Goal: Task Accomplishment & Management: Manage account settings

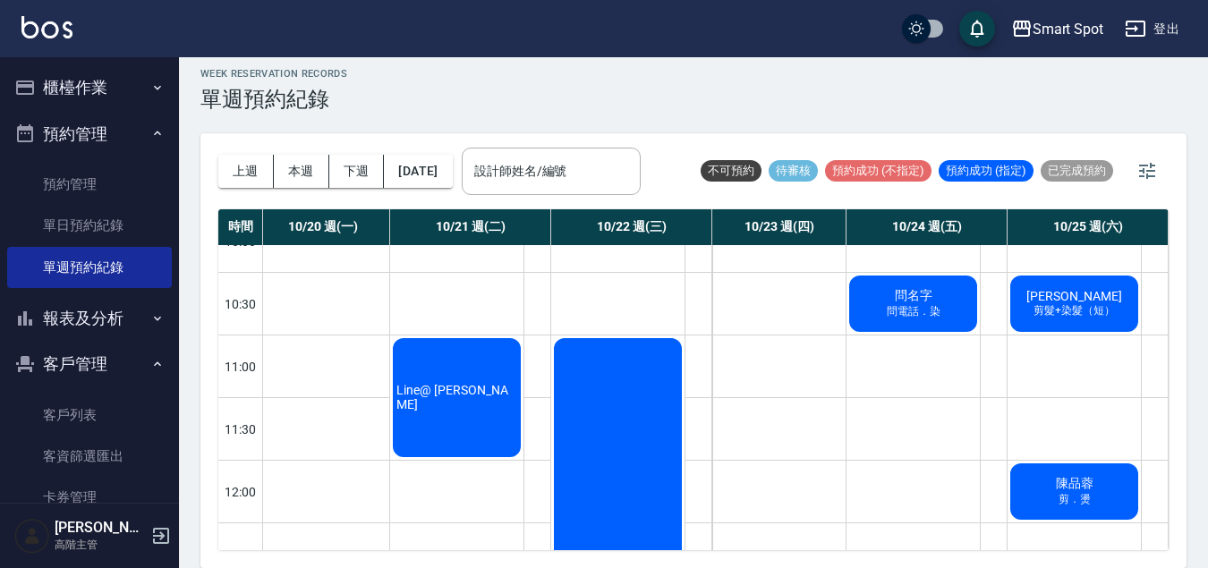
scroll to position [160, 150]
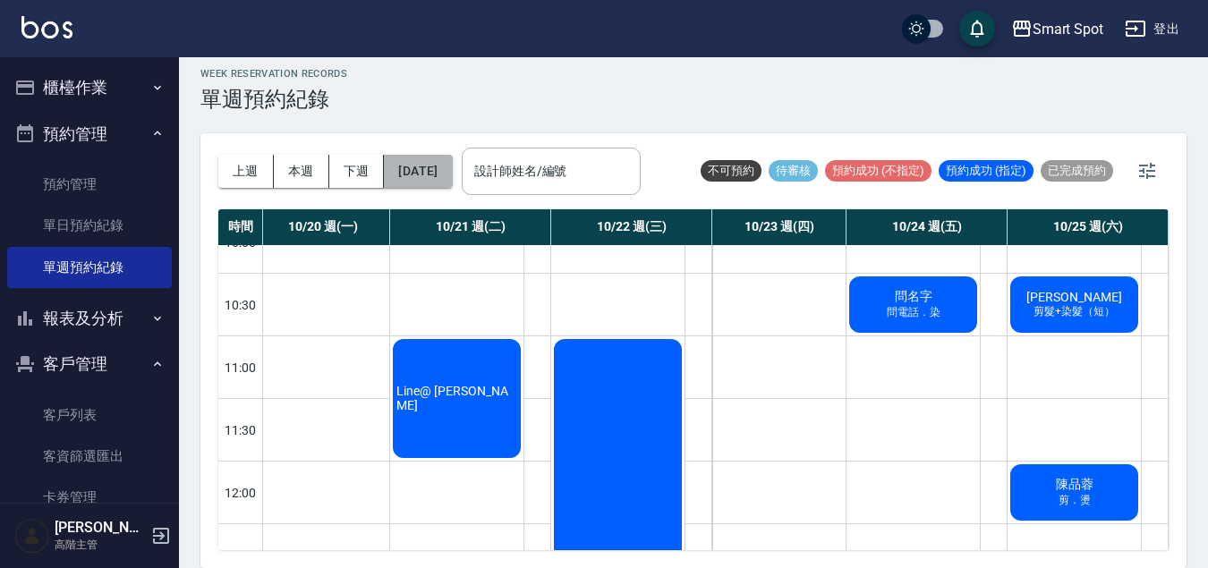
click at [452, 175] on button "2025/10/21" at bounding box center [418, 171] width 68 height 33
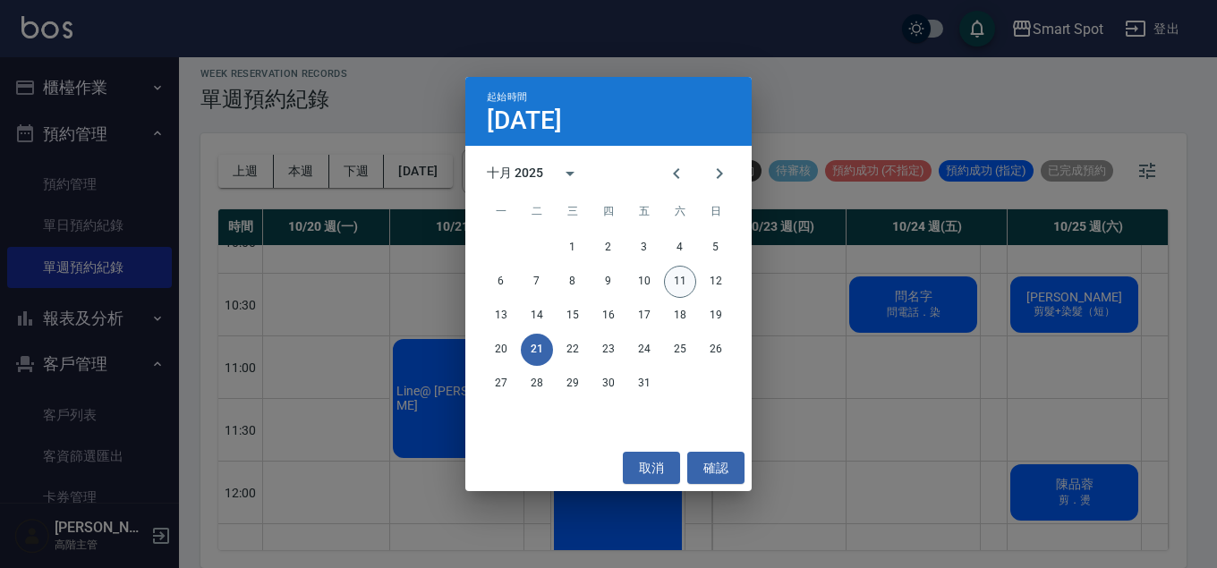
click at [678, 280] on button "11" at bounding box center [680, 282] width 32 height 32
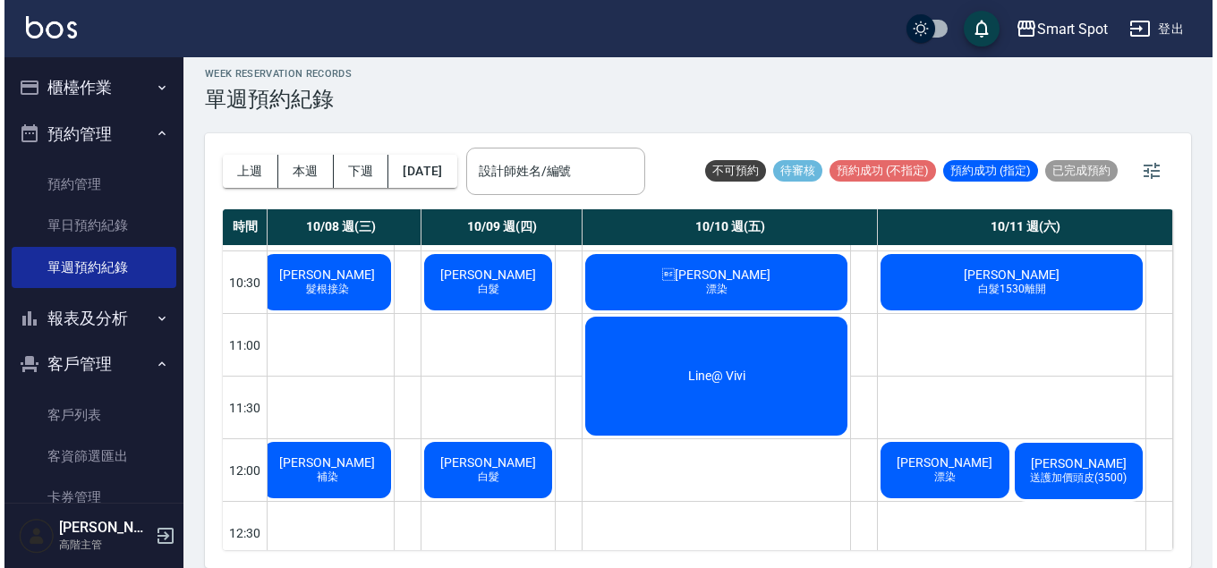
scroll to position [190, 607]
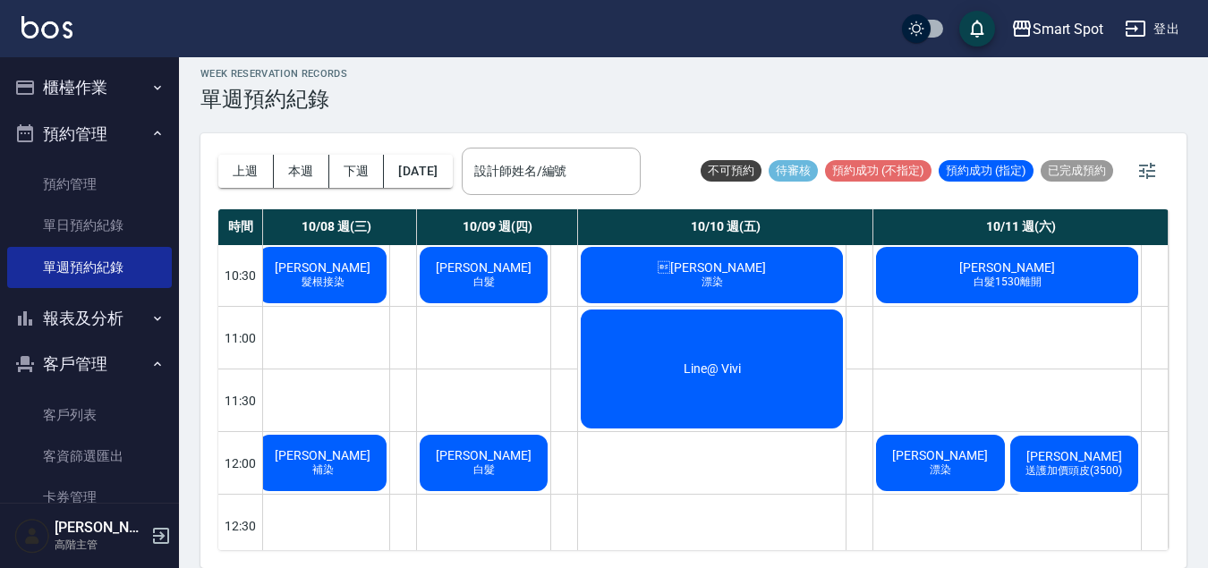
click at [934, 474] on span "漂染" at bounding box center [940, 470] width 29 height 15
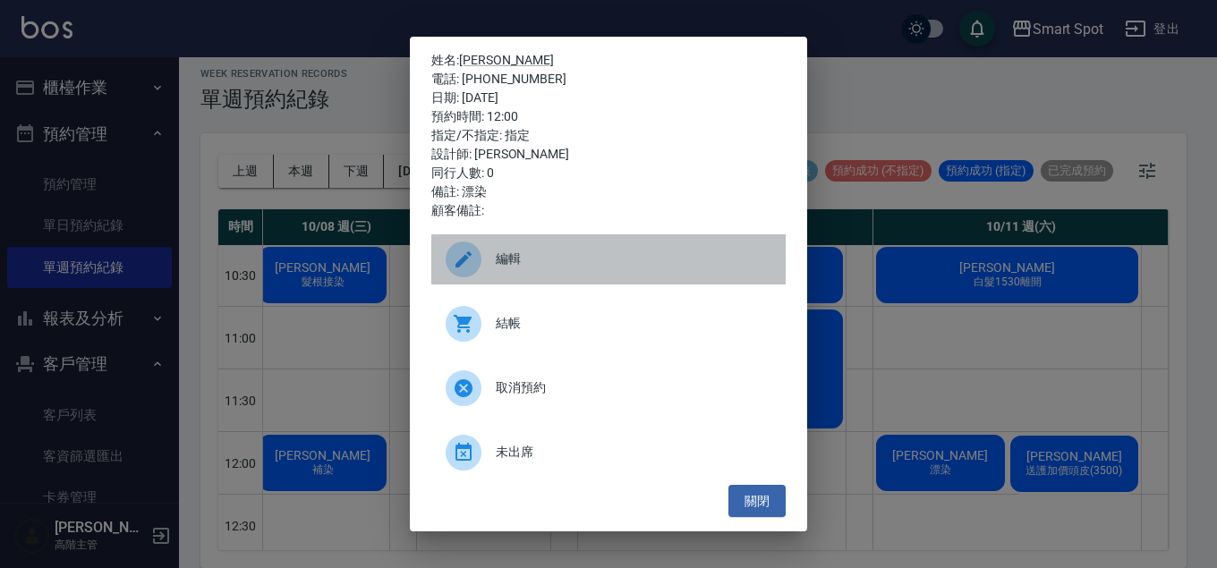
click at [464, 263] on icon at bounding box center [463, 259] width 21 height 21
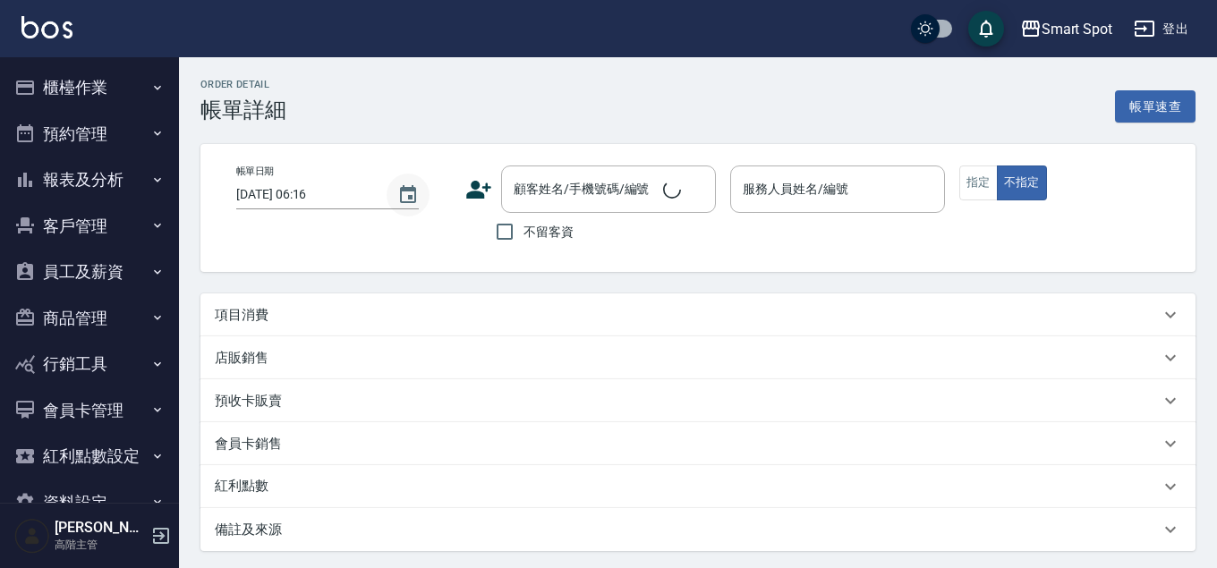
click at [406, 195] on icon "Choose date, selected date is 2025-10-11" at bounding box center [408, 194] width 16 height 18
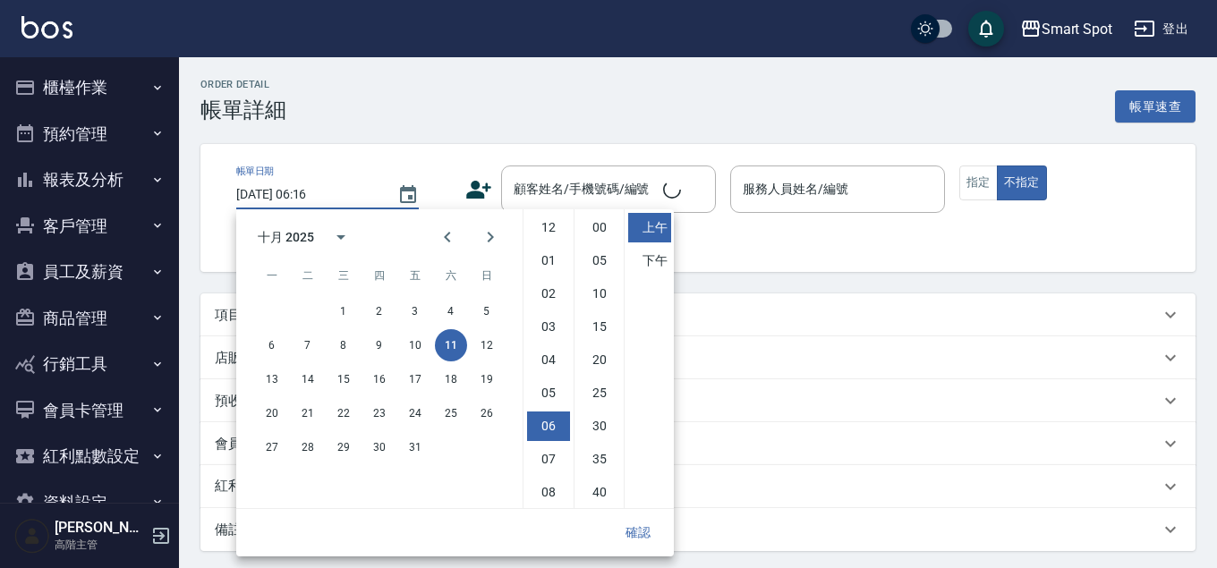
click at [488, 245] on icon "Next month" at bounding box center [489, 236] width 21 height 21
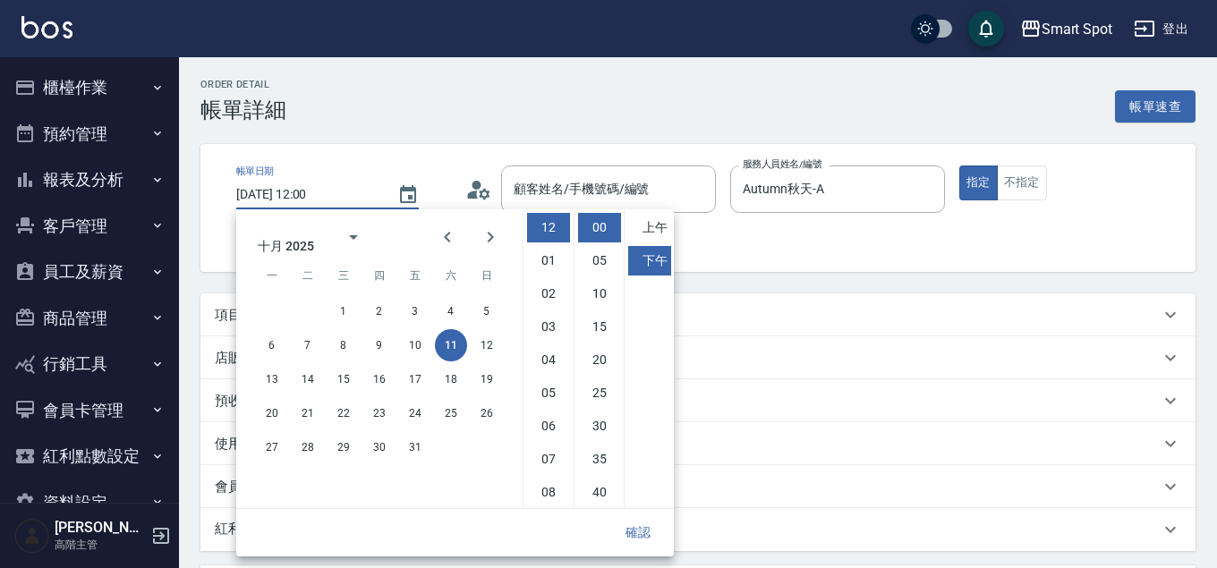
type input "2025/10/11 12:00"
type input "Autumn秋天-A"
type input "漂染"
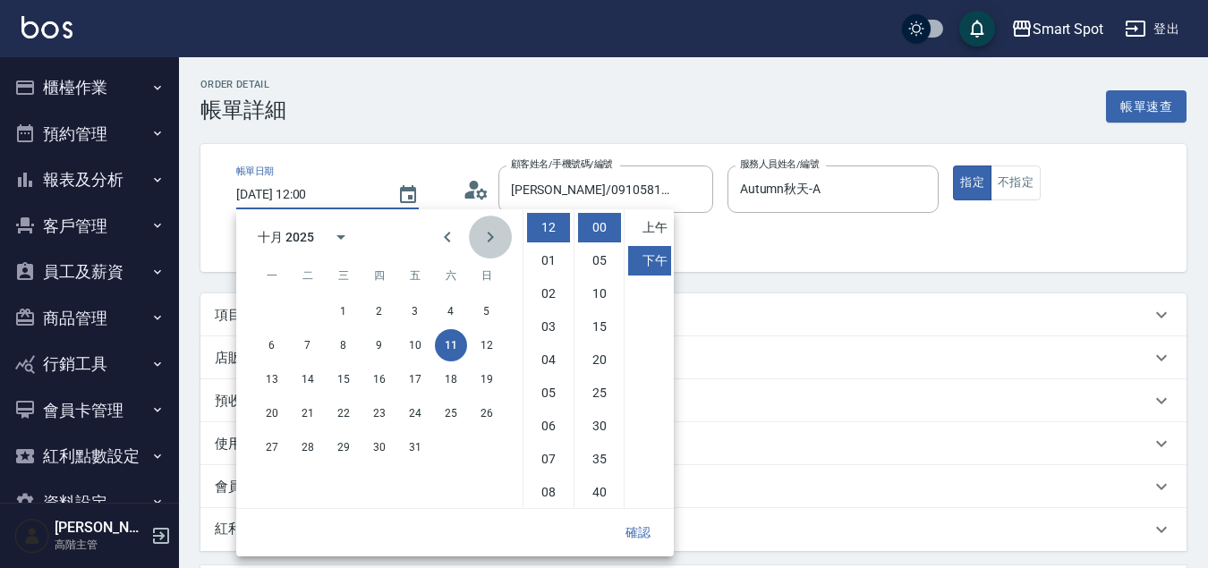
click at [488, 241] on icon "Next month" at bounding box center [491, 237] width 6 height 11
type input "[PERSON_NAME]/0910581886/"
click at [451, 346] on button "8" at bounding box center [451, 345] width 32 height 32
type input "[DATE] 12:00"
click at [646, 534] on button "確認" at bounding box center [637, 532] width 57 height 33
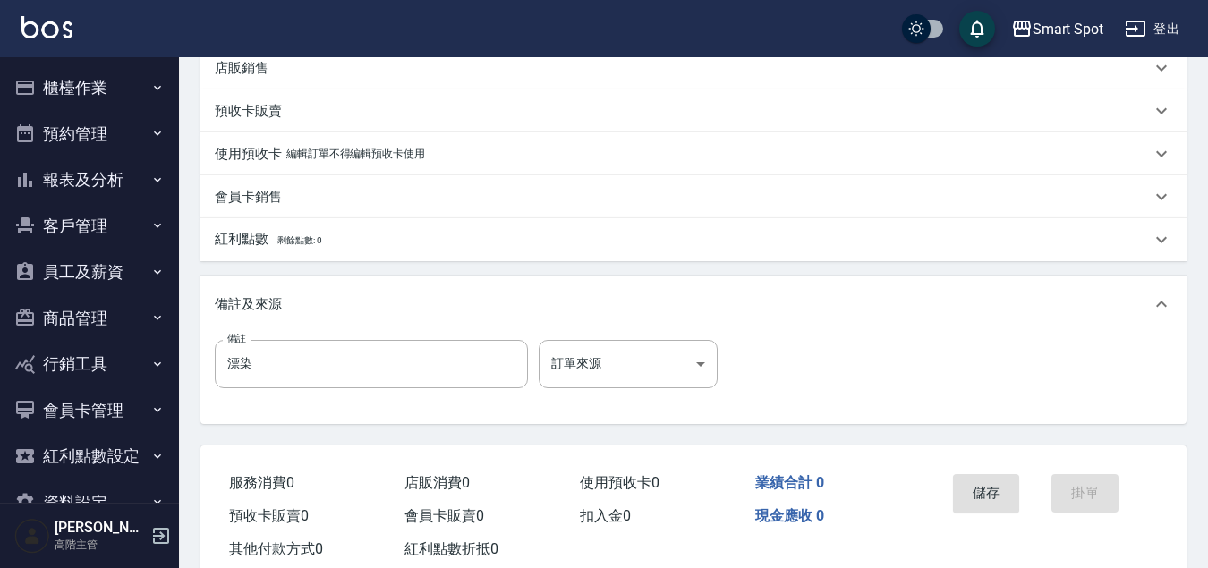
scroll to position [339, 0]
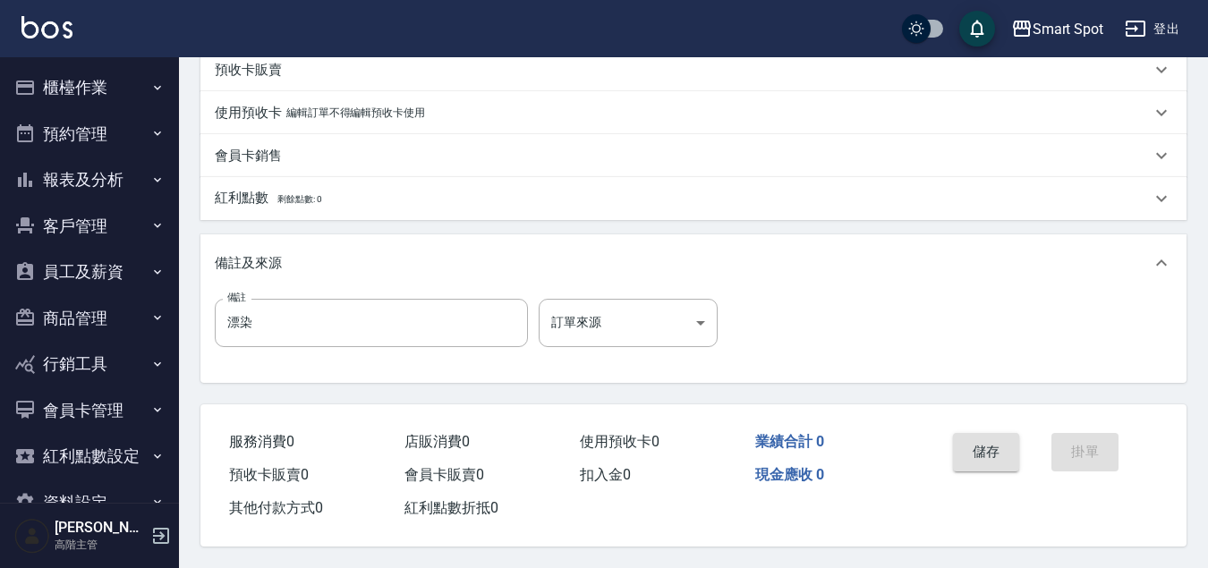
click at [980, 446] on button "儲存" at bounding box center [986, 452] width 67 height 38
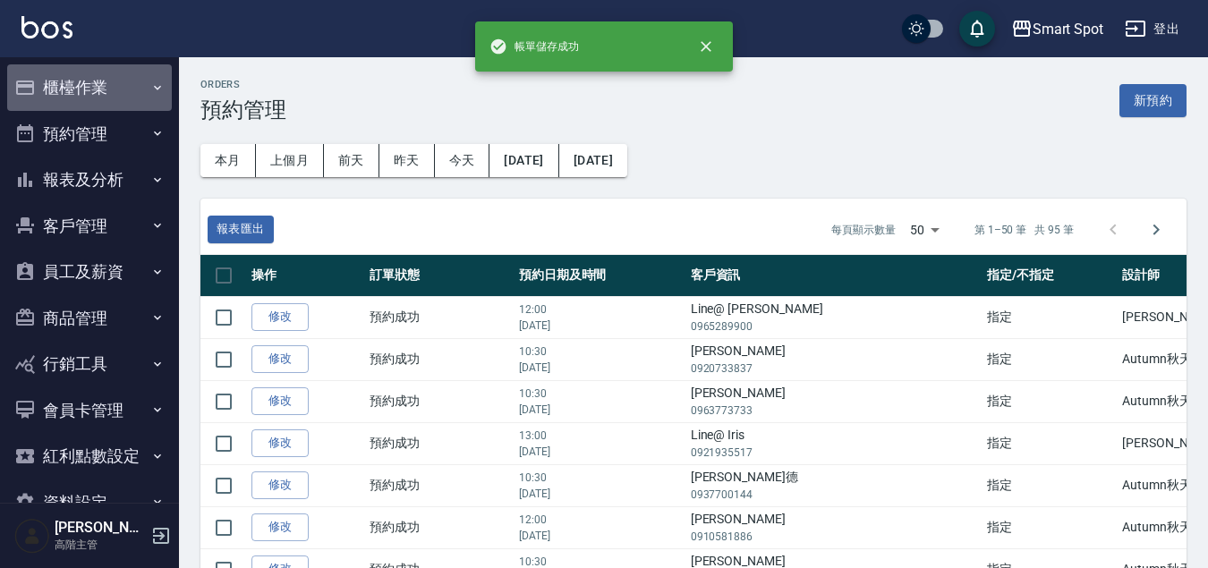
click at [125, 89] on button "櫃檯作業" at bounding box center [89, 87] width 165 height 47
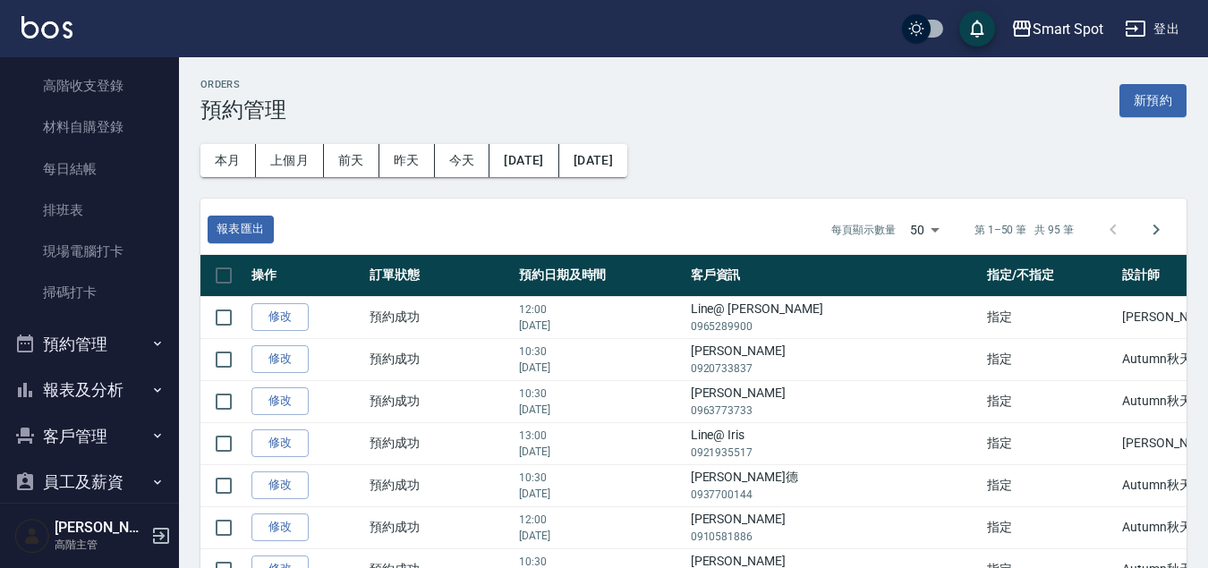
scroll to position [303, 0]
click at [134, 346] on button "預約管理" at bounding box center [89, 341] width 165 height 47
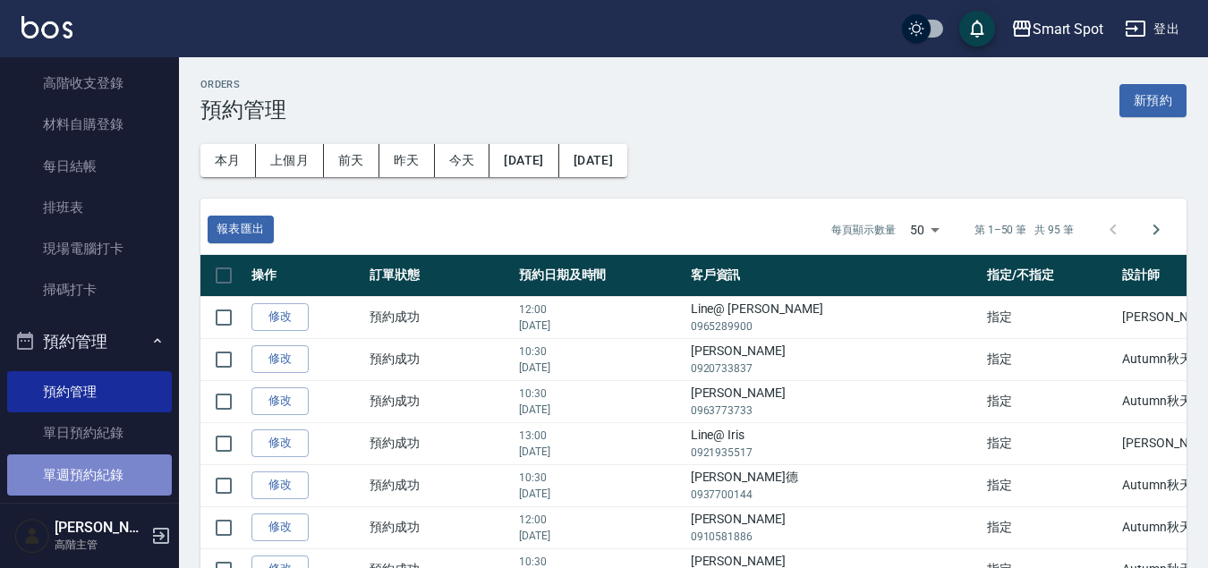
click at [129, 477] on link "單週預約紀錄" at bounding box center [89, 474] width 165 height 41
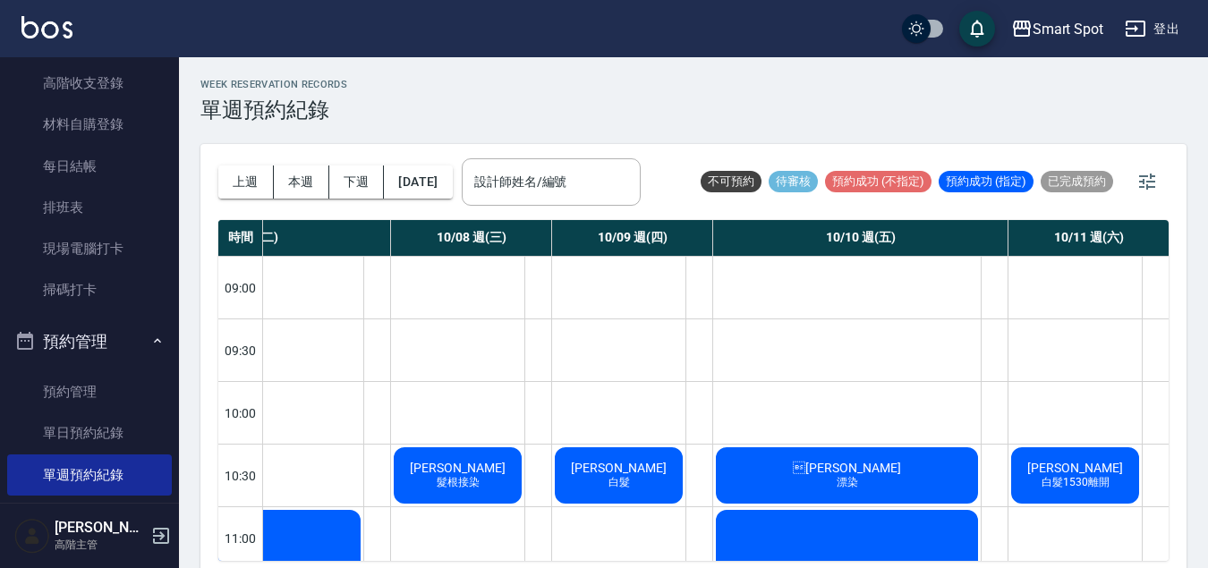
scroll to position [0, 472]
click at [448, 186] on button "2025/10/05" at bounding box center [418, 181] width 68 height 33
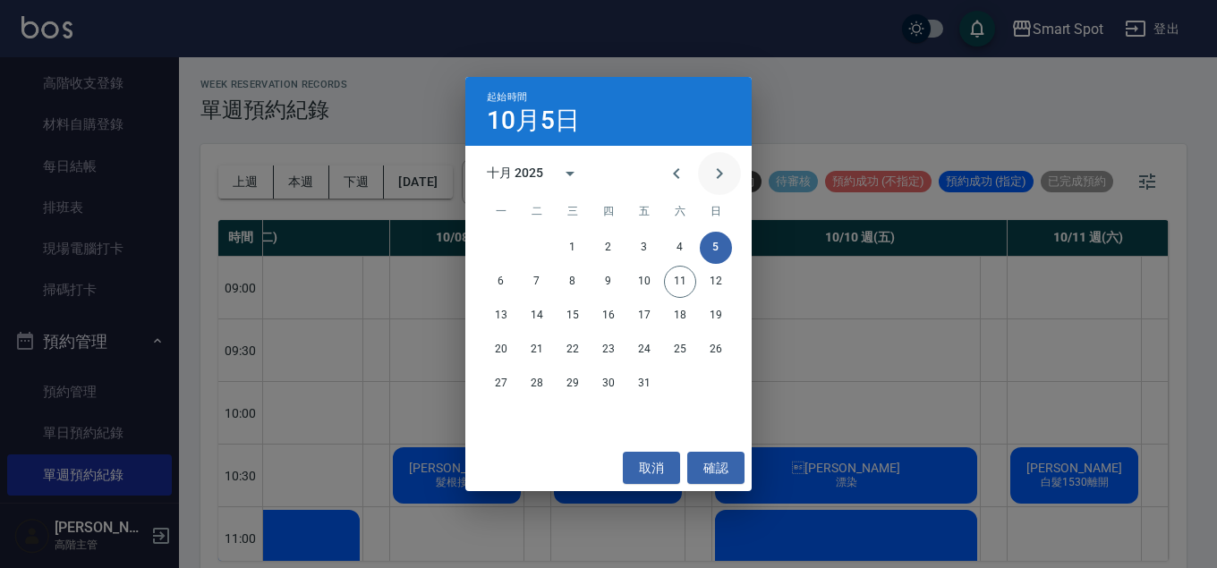
click at [715, 167] on icon "Next month" at bounding box center [719, 173] width 21 height 21
click at [680, 283] on button "8" at bounding box center [680, 282] width 32 height 32
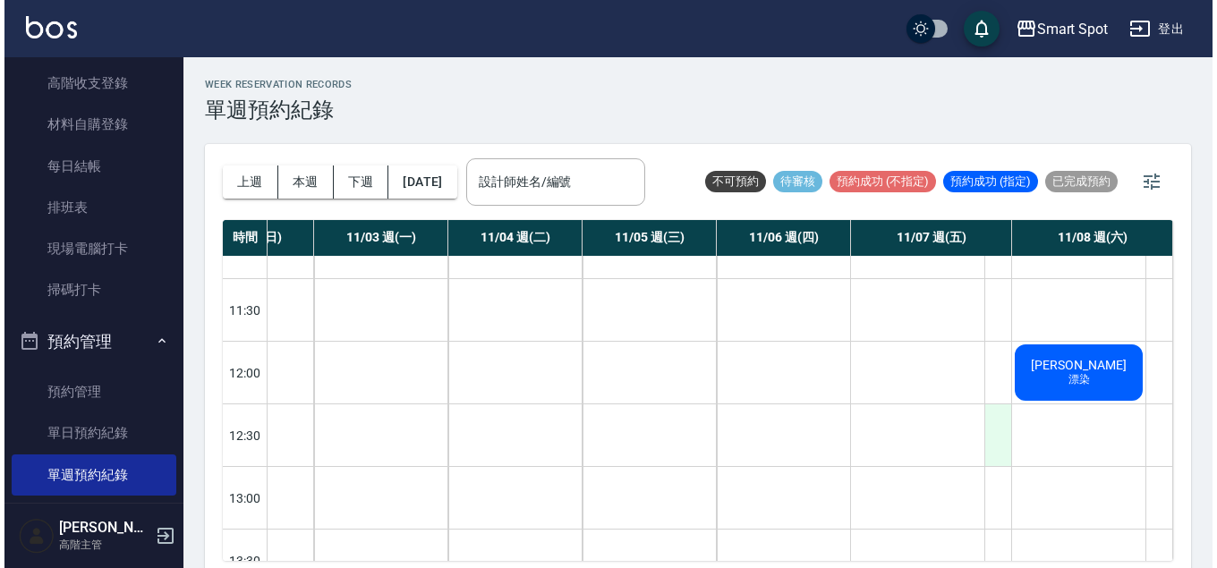
scroll to position [287, 97]
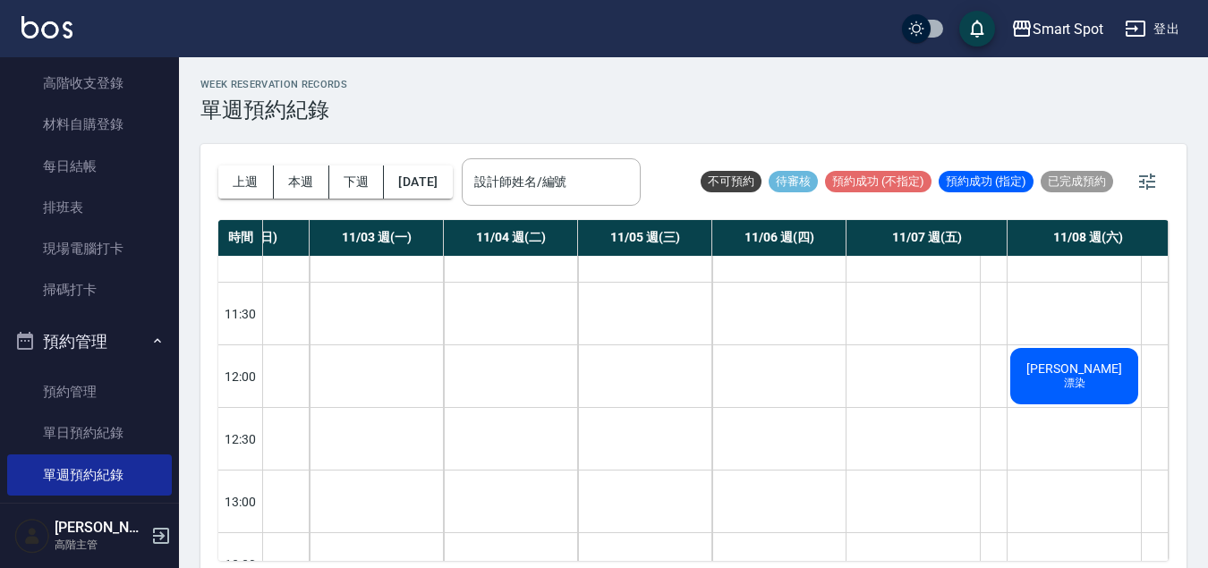
click at [1021, 393] on div "田臨旻 漂染" at bounding box center [1073, 376] width 133 height 62
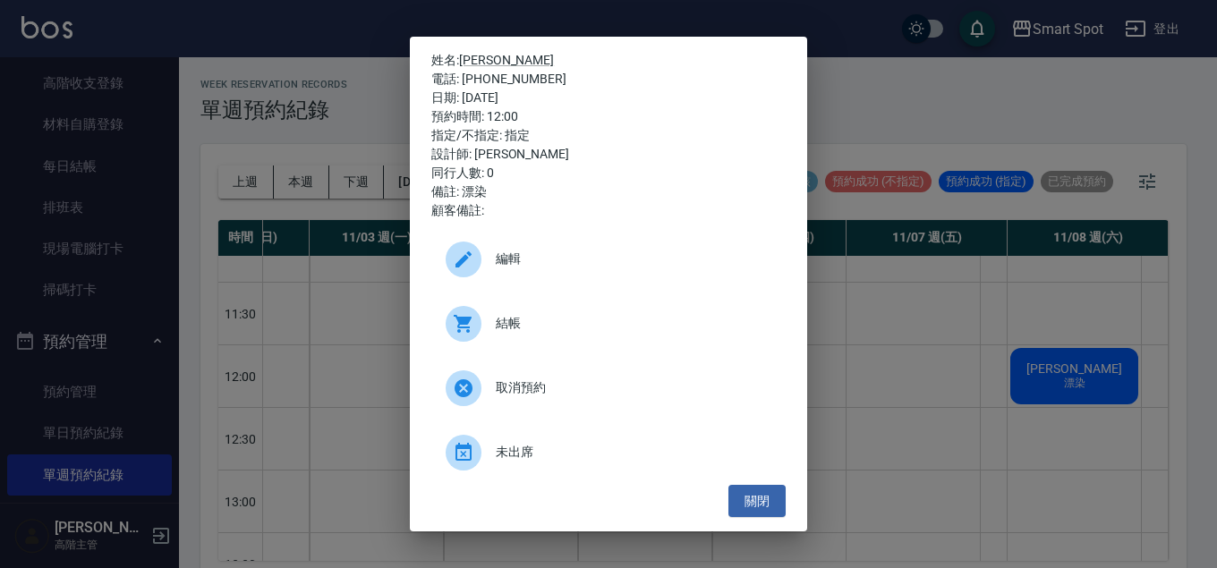
click at [470, 259] on icon at bounding box center [463, 259] width 21 height 21
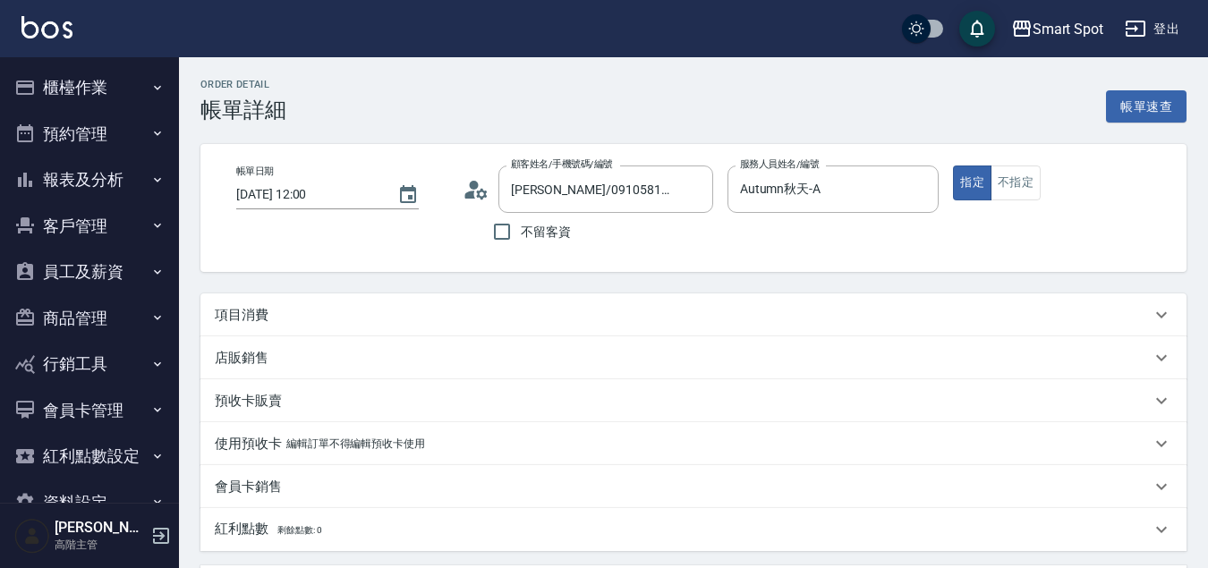
type input "[PERSON_NAME]/0910581886/"
click at [403, 196] on icon "Choose date, selected date is 2025-11-08" at bounding box center [407, 194] width 21 height 21
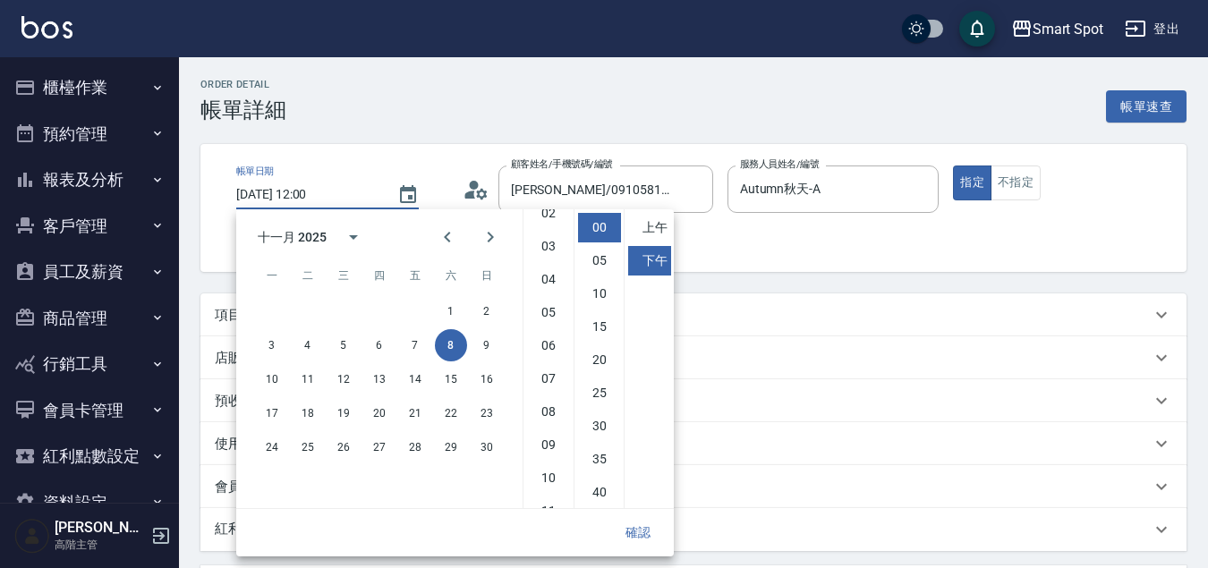
scroll to position [83, 0]
click at [547, 480] on li "10" at bounding box center [548, 476] width 43 height 30
click at [605, 431] on li "30" at bounding box center [599, 427] width 43 height 30
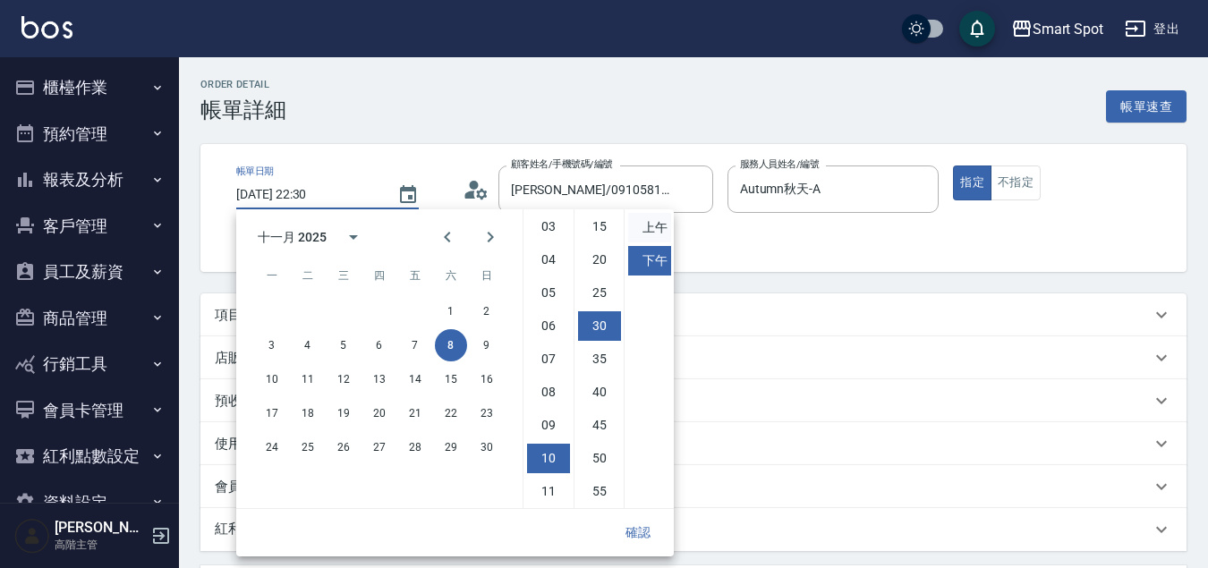
click at [651, 223] on li "上午" at bounding box center [649, 228] width 43 height 30
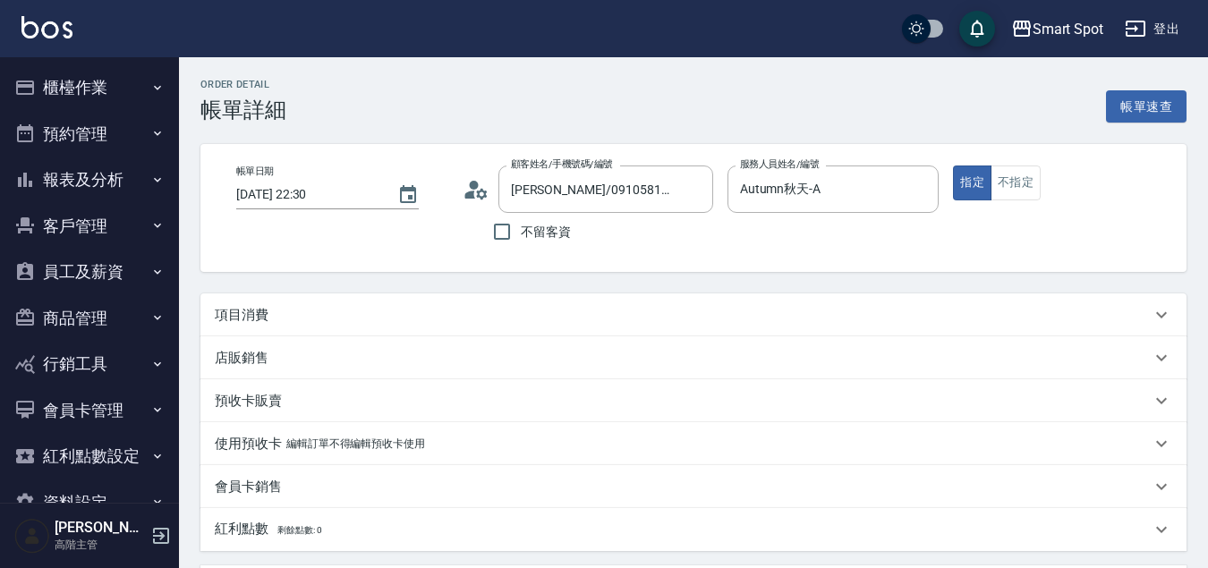
type input "[DATE] 10:30"
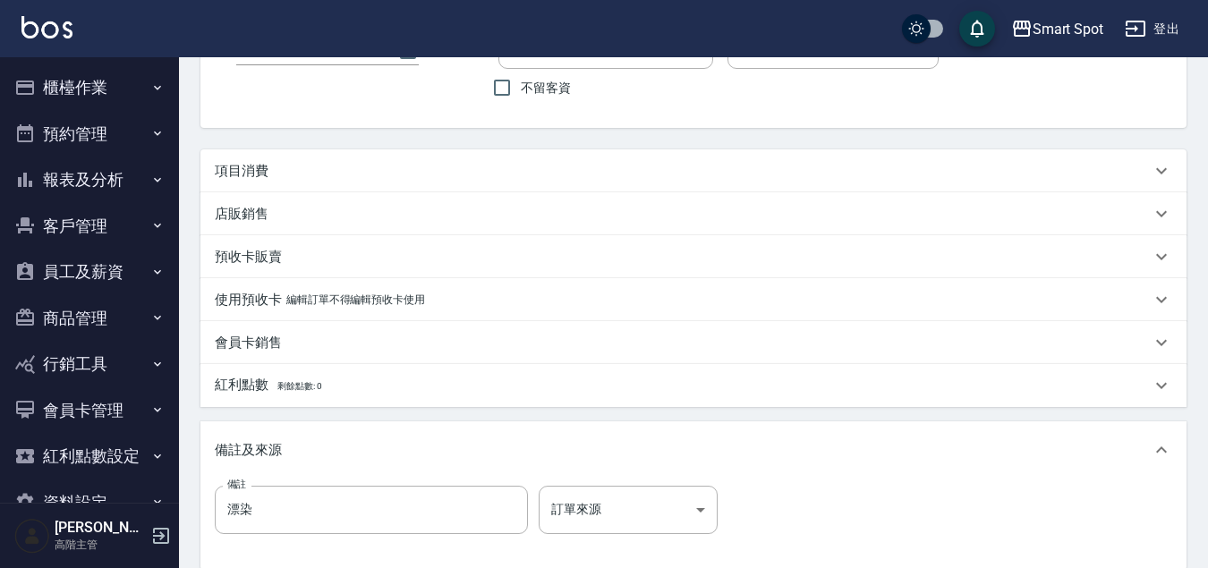
scroll to position [339, 0]
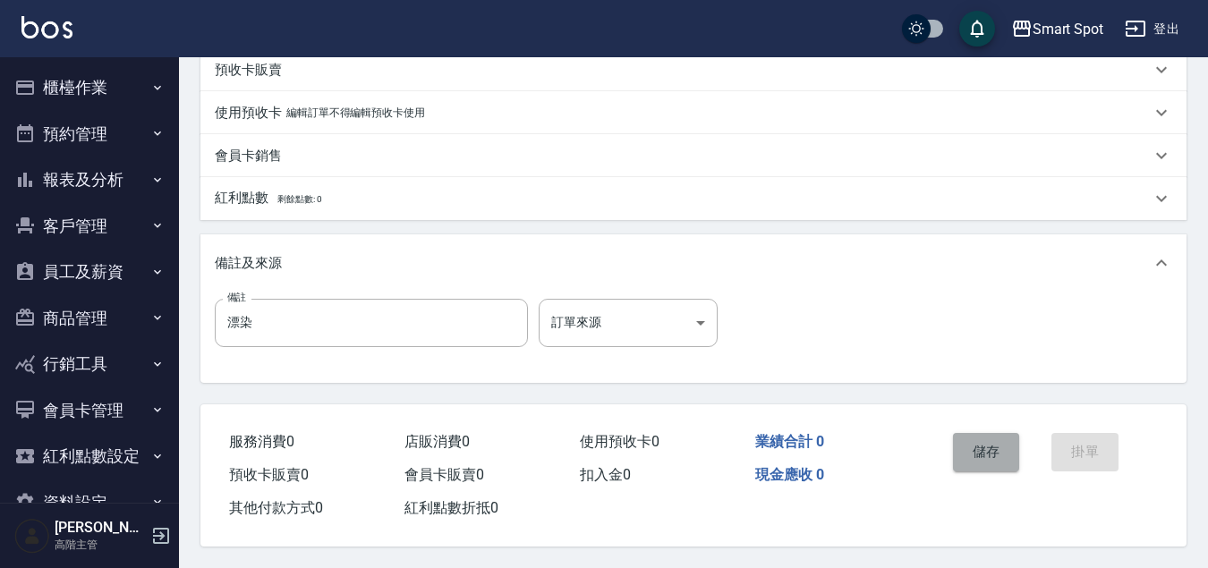
click at [988, 446] on button "儲存" at bounding box center [986, 452] width 67 height 38
